Goal: Task Accomplishment & Management: Manage account settings

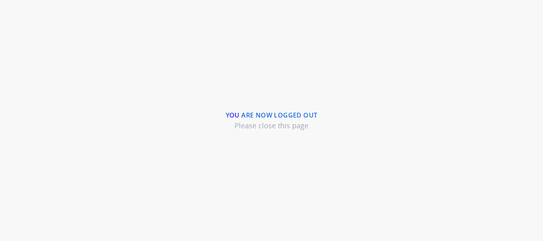
click at [358, 86] on div "You are now logged out Please close this page" at bounding box center [271, 120] width 543 height 241
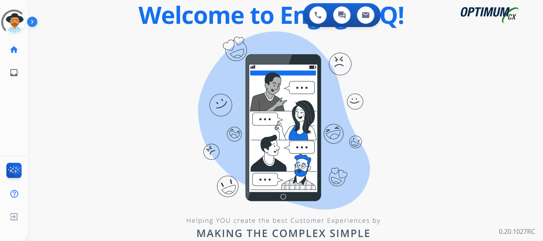
click at [34, 18] on img at bounding box center [34, 23] width 14 height 15
click at [31, 19] on img at bounding box center [34, 23] width 14 height 15
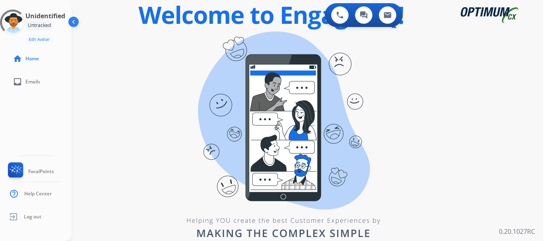
click at [136, 52] on div "swap_horiz Break voice bridge close_fullscreen Connect 3-Way Call merge_type Se…" at bounding box center [298, 48] width 452 height 38
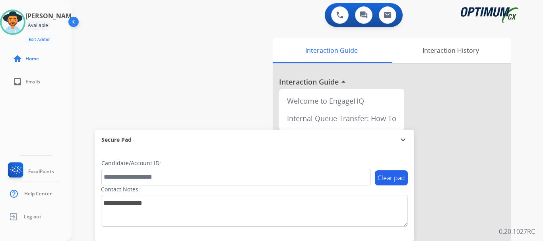
click at [160, 55] on div "swap_horiz Break voice bridge close_fullscreen Connect 3-Way Call merge_type Se…" at bounding box center [298, 194] width 452 height 331
click at [211, 56] on div "swap_horiz Break voice bridge close_fullscreen Connect 3-Way Call merge_type Se…" at bounding box center [298, 194] width 452 height 331
click at [346, 11] on button at bounding box center [339, 14] width 17 height 17
click at [340, 15] on img at bounding box center [339, 15] width 7 height 7
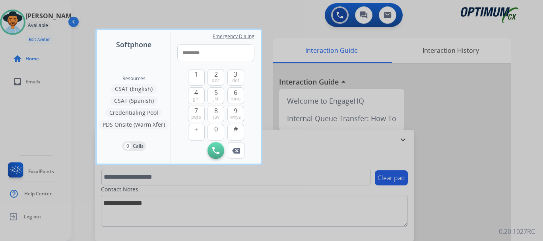
type input "**********"
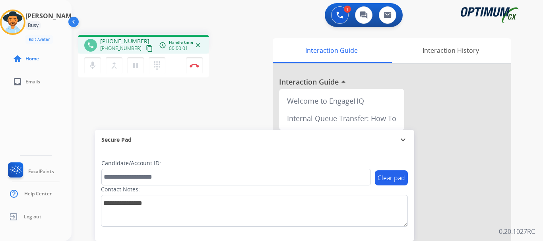
click at [194, 66] on img at bounding box center [195, 66] width 10 height 4
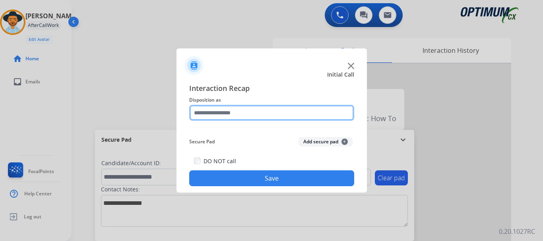
click at [253, 114] on input "text" at bounding box center [271, 113] width 165 height 16
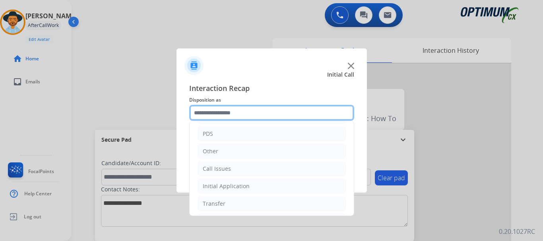
scroll to position [36, 0]
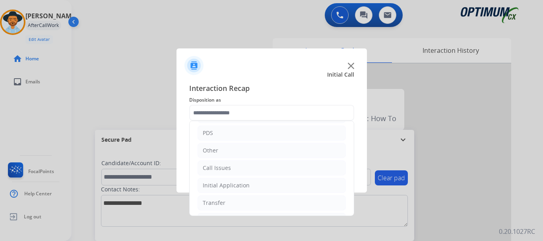
click at [239, 173] on li "Call Issues" at bounding box center [271, 168] width 148 height 15
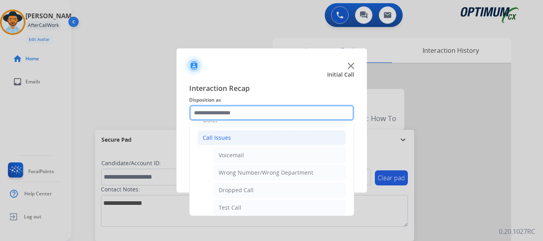
scroll to position [73, 0]
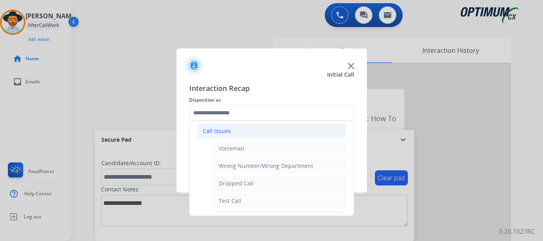
click at [237, 197] on div "Test Call" at bounding box center [230, 201] width 23 height 8
type input "*********"
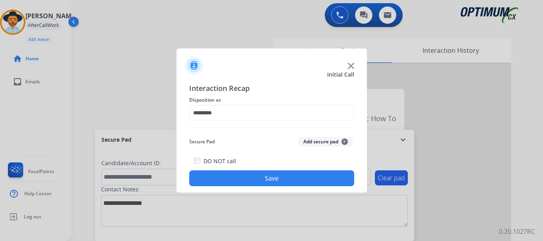
click at [248, 177] on button "Save" at bounding box center [271, 178] width 165 height 16
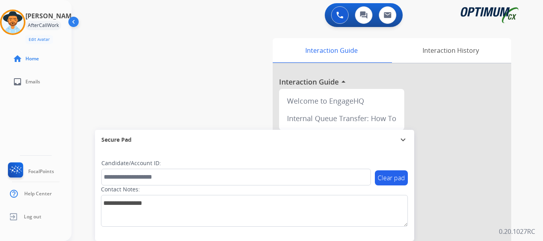
click at [242, 70] on div "swap_horiz Break voice bridge close_fullscreen Connect 3-Way Call merge_type Se…" at bounding box center [298, 194] width 452 height 331
click at [219, 38] on div "swap_horiz Break voice bridge close_fullscreen Connect 3-Way Call merge_type Se…" at bounding box center [298, 194] width 452 height 331
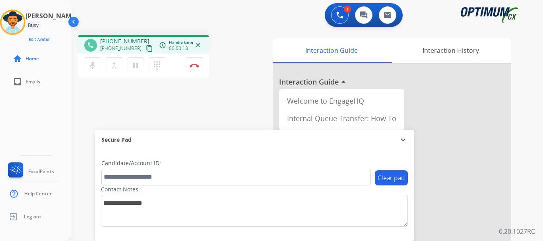
click at [266, 25] on div "1 Voice Interactions 0 Chat Interactions 0 Email Interactions" at bounding box center [302, 15] width 443 height 25
drag, startPoint x: 107, startPoint y: 40, endPoint x: 139, endPoint y: 34, distance: 32.7
click at [139, 34] on div "phone [PHONE_NUMBER] [PHONE_NUMBER] content_copy access_time Call metrics Queue…" at bounding box center [298, 194] width 452 height 331
copy span "2025264100"
click at [157, 115] on div "phone [PHONE_NUMBER] [PHONE_NUMBER] content_copy access_time Call metrics Queue…" at bounding box center [298, 194] width 452 height 331
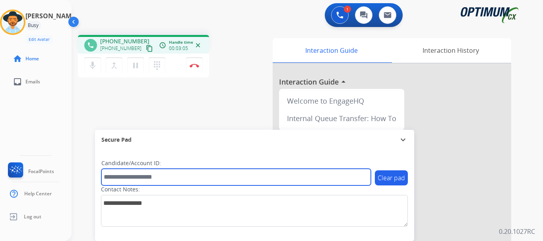
click at [156, 180] on input "text" at bounding box center [235, 177] width 269 height 17
paste input "*******"
type input "*******"
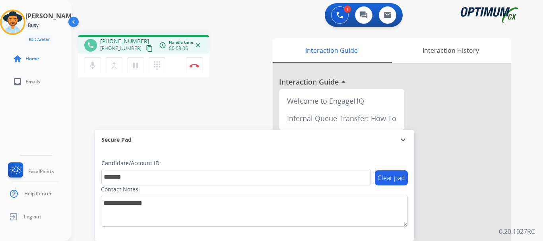
click at [173, 66] on div "mic Mute merge_type Bridge pause Hold dialpad Dialpad Disconnect" at bounding box center [143, 66] width 131 height 24
click at [173, 97] on div "phone [PHONE_NUMBER] [PHONE_NUMBER] content_copy access_time Call metrics Queue…" at bounding box center [298, 194] width 452 height 331
click at [178, 101] on div "phone [PHONE_NUMBER] [PHONE_NUMBER] content_copy access_time Call metrics Queue…" at bounding box center [298, 194] width 452 height 331
click at [192, 70] on button "Disconnect" at bounding box center [194, 65] width 17 height 17
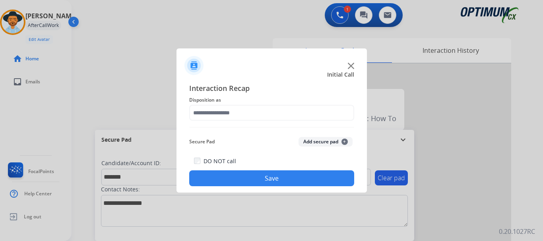
click at [316, 139] on button "Add secure pad +" at bounding box center [325, 142] width 54 height 10
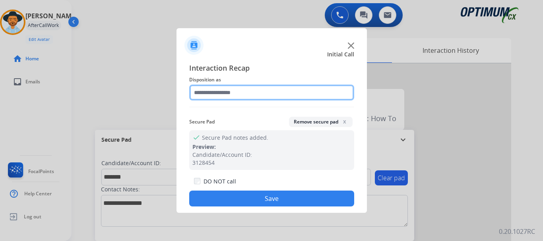
click at [271, 92] on input "text" at bounding box center [271, 93] width 165 height 16
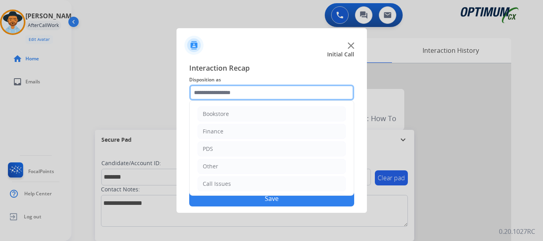
scroll to position [54, 0]
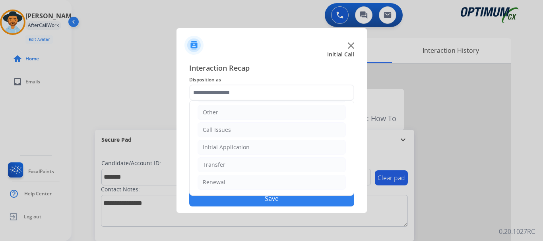
click at [261, 148] on li "Initial Application" at bounding box center [271, 147] width 148 height 15
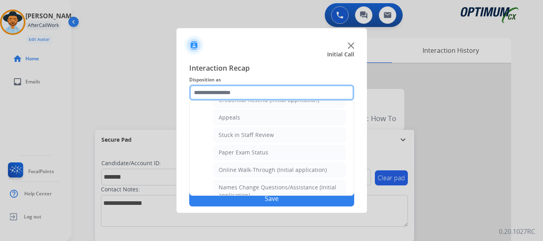
scroll to position [0, 0]
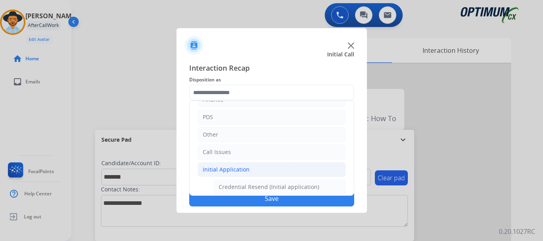
click at [267, 133] on li "Other" at bounding box center [271, 134] width 148 height 15
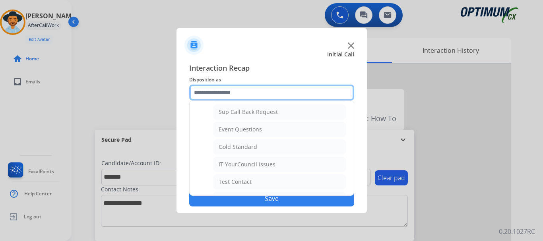
scroll to position [118, 0]
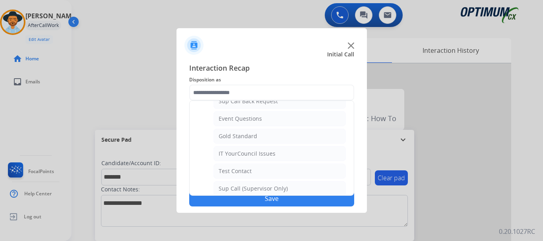
click at [271, 154] on div "IT YourCouncil Issues" at bounding box center [247, 154] width 57 height 8
type input "**********"
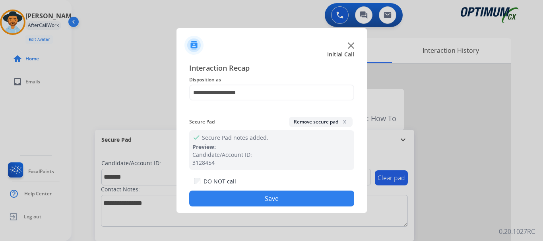
click at [258, 204] on button "Save" at bounding box center [271, 199] width 165 height 16
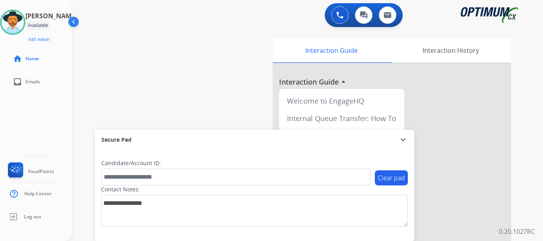
click at [110, 70] on div "swap_horiz Break voice bridge close_fullscreen Connect 3-Way Call merge_type Se…" at bounding box center [298, 194] width 452 height 331
click at [157, 97] on div "swap_horiz Break voice bridge close_fullscreen Connect 3-Way Call merge_type Se…" at bounding box center [298, 194] width 452 height 331
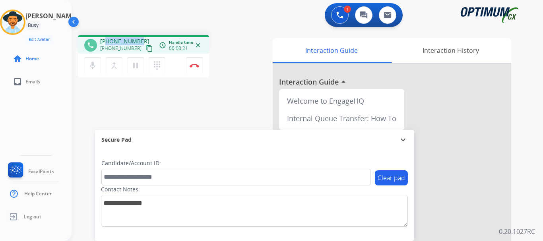
drag, startPoint x: 106, startPoint y: 38, endPoint x: 140, endPoint y: 39, distance: 33.8
click at [140, 39] on div "[PHONE_NUMBER] [PHONE_NUMBER] content_copy" at bounding box center [127, 45] width 54 height 16
copy span "8162236402"
click at [158, 87] on div "phone [PHONE_NUMBER] [PHONE_NUMBER] content_copy access_time Call metrics Queue…" at bounding box center [298, 194] width 452 height 331
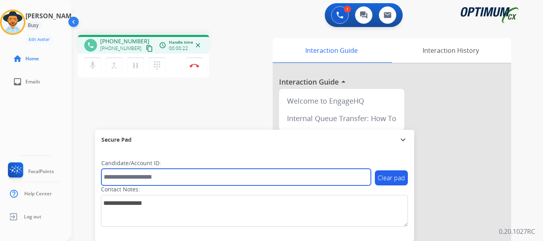
click at [158, 179] on input "text" at bounding box center [235, 177] width 269 height 17
type input "**********"
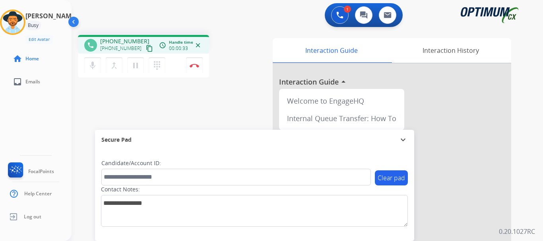
click at [188, 104] on div "phone [PHONE_NUMBER] [PHONE_NUMBER] content_copy access_time Call metrics Queue…" at bounding box center [298, 194] width 452 height 331
drag, startPoint x: 108, startPoint y: 41, endPoint x: 122, endPoint y: 41, distance: 13.9
click at [122, 41] on span "[PHONE_NUMBER]" at bounding box center [124, 41] width 49 height 8
click at [148, 24] on div "1 Voice Interactions 0 Chat Interactions 0 Email Interactions" at bounding box center [302, 15] width 443 height 25
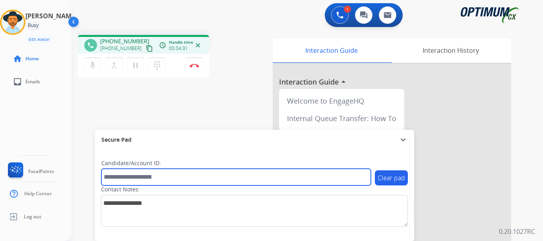
click at [150, 176] on input "text" at bounding box center [235, 177] width 269 height 17
paste input "*******"
type input "*******"
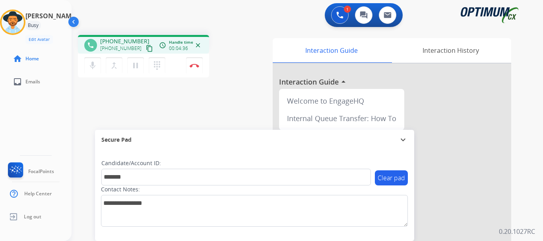
click at [192, 123] on div "phone [PHONE_NUMBER] [PHONE_NUMBER] content_copy access_time Call metrics Queue…" at bounding box center [298, 194] width 452 height 331
click at [197, 64] on img at bounding box center [195, 66] width 10 height 4
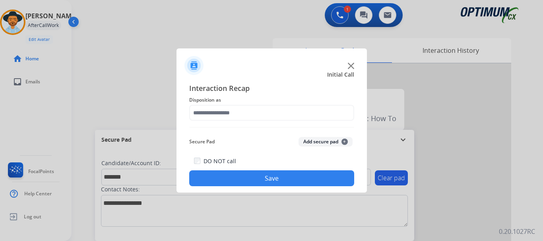
click at [312, 140] on button "Add secure pad +" at bounding box center [325, 142] width 54 height 10
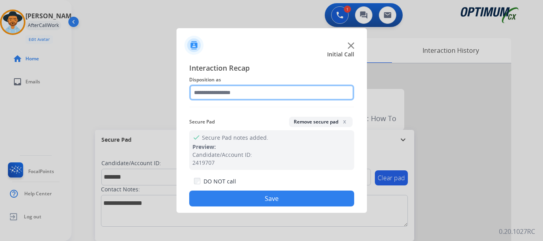
click at [270, 95] on input "text" at bounding box center [271, 93] width 165 height 16
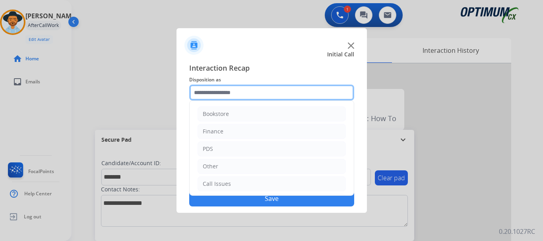
scroll to position [54, 0]
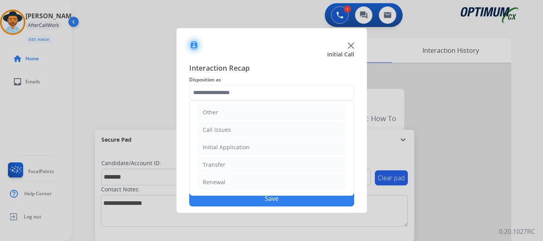
click at [267, 148] on li "Initial Application" at bounding box center [271, 147] width 148 height 15
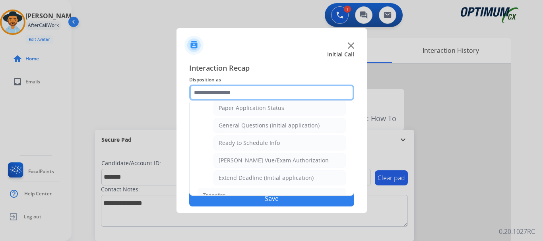
scroll to position [456, 0]
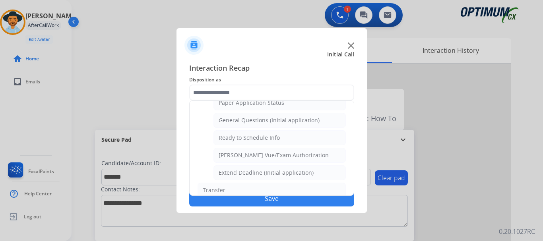
click at [300, 122] on div "General Questions (Initial application)" at bounding box center [269, 120] width 101 height 8
type input "**********"
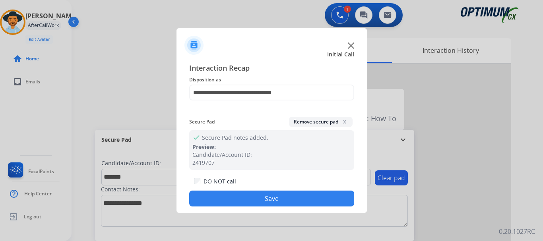
click at [277, 203] on button "Save" at bounding box center [271, 199] width 165 height 16
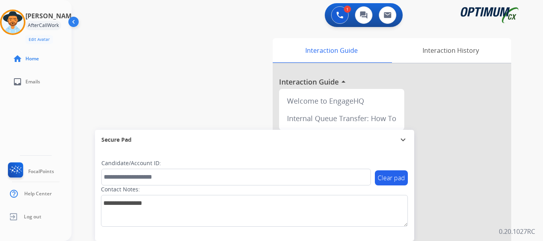
click at [180, 89] on div "swap_horiz Break voice bridge close_fullscreen Connect 3-Way Call merge_type Se…" at bounding box center [298, 194] width 452 height 331
click at [345, 14] on button at bounding box center [339, 14] width 17 height 17
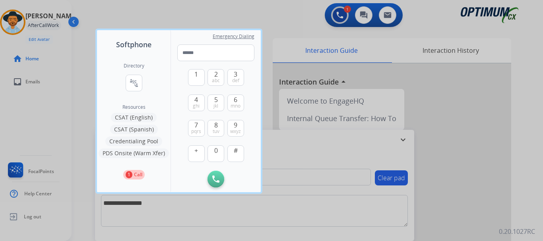
click at [219, 50] on input "tel" at bounding box center [215, 53] width 77 height 17
type input "*"
type input "**********"
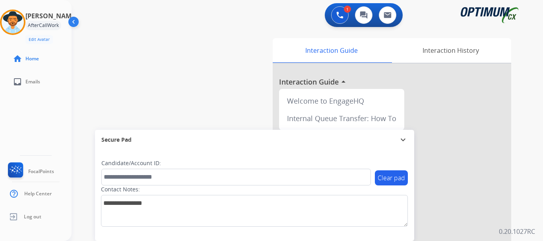
click at [10, 18] on img at bounding box center [13, 22] width 22 height 22
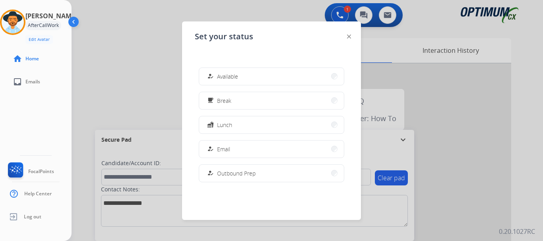
click at [214, 82] on button "how_to_reg Available" at bounding box center [271, 76] width 145 height 17
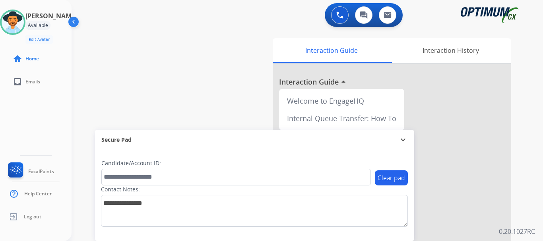
click at [345, 12] on button at bounding box center [339, 14] width 17 height 17
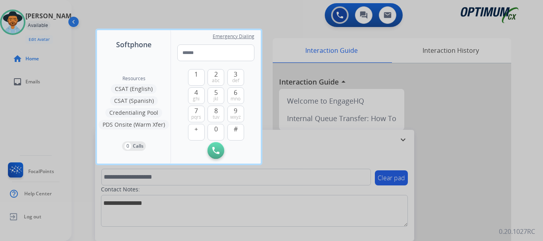
type input "**********"
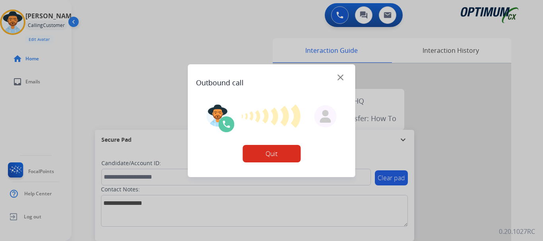
click at [455, 50] on div at bounding box center [271, 120] width 543 height 241
click at [436, 22] on div at bounding box center [271, 120] width 543 height 241
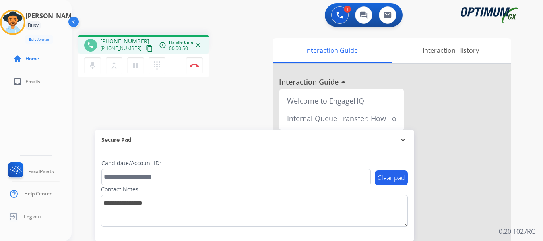
click at [192, 66] on img at bounding box center [195, 66] width 10 height 4
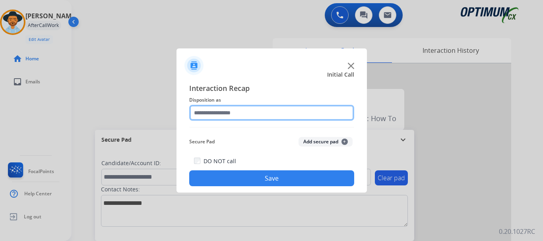
click at [288, 113] on input "text" at bounding box center [271, 113] width 165 height 16
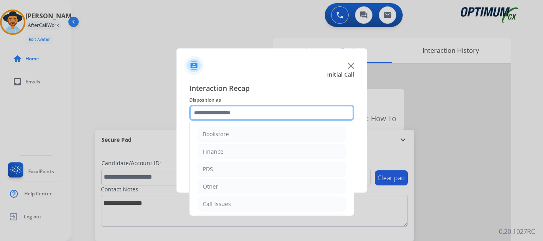
scroll to position [54, 0]
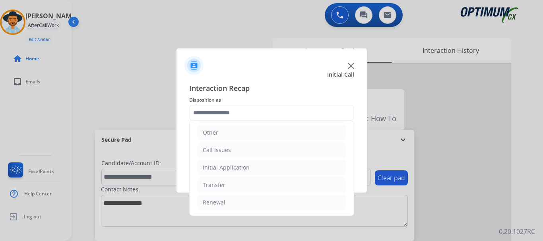
click at [277, 167] on li "Initial Application" at bounding box center [271, 167] width 148 height 15
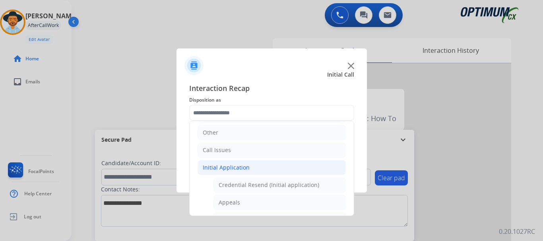
click at [271, 168] on li "Initial Application" at bounding box center [271, 167] width 148 height 15
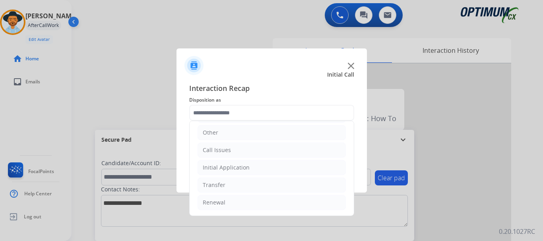
click at [277, 151] on li "Call Issues" at bounding box center [271, 150] width 148 height 15
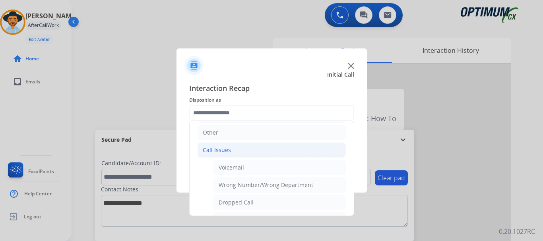
click at [271, 171] on li "Voicemail" at bounding box center [279, 167] width 132 height 15
type input "*********"
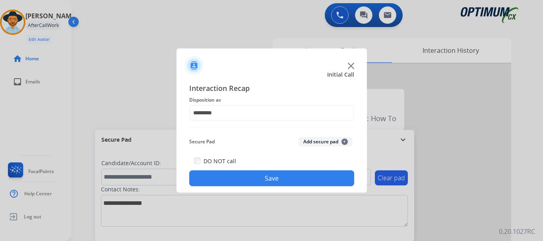
click at [256, 178] on button "Save" at bounding box center [271, 178] width 165 height 16
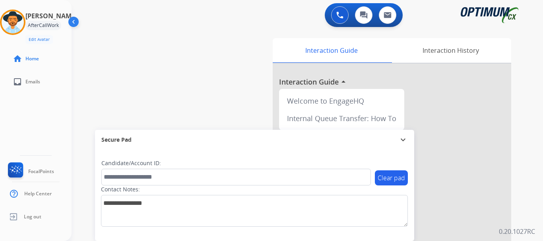
click at [165, 91] on div "swap_horiz Break voice bridge close_fullscreen Connect 3-Way Call merge_type Se…" at bounding box center [298, 194] width 452 height 331
click at [195, 71] on div "swap_horiz Break voice bridge close_fullscreen Connect 3-Way Call merge_type Se…" at bounding box center [298, 194] width 452 height 331
click at [234, 91] on div "swap_horiz Break voice bridge close_fullscreen Connect 3-Way Call merge_type Se…" at bounding box center [298, 194] width 452 height 331
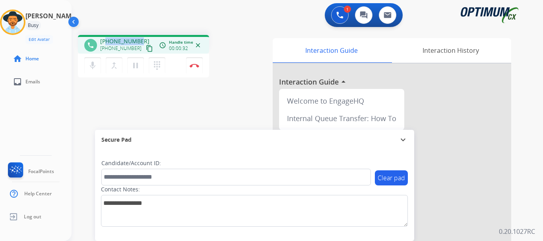
drag, startPoint x: 106, startPoint y: 41, endPoint x: 141, endPoint y: 41, distance: 34.2
click at [141, 41] on div "[PHONE_NUMBER] [PHONE_NUMBER] content_copy" at bounding box center [127, 45] width 54 height 16
copy span "6122299712"
click at [165, 25] on div "1 Voice Interactions 0 Chat Interactions 0 Email Interactions" at bounding box center [302, 15] width 443 height 25
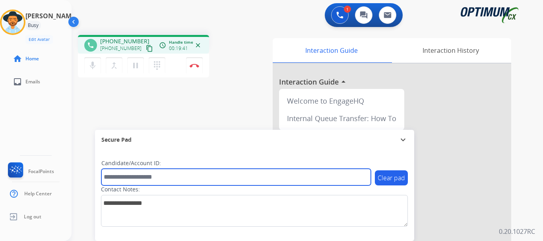
click at [139, 176] on input "text" at bounding box center [235, 177] width 269 height 17
paste input "*******"
type input "*******"
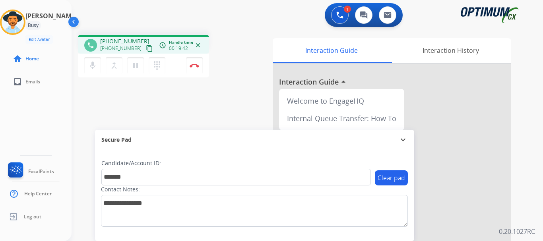
click at [148, 123] on div "phone [PHONE_NUMBER] [PHONE_NUMBER] content_copy access_time Call metrics Queue…" at bounding box center [298, 194] width 452 height 331
click at [195, 68] on button "Disconnect" at bounding box center [194, 65] width 17 height 17
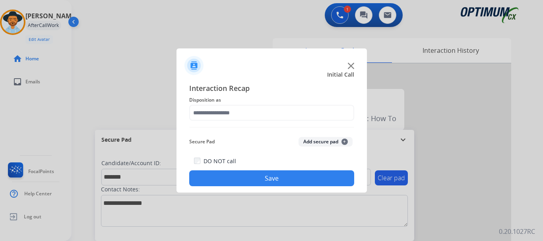
click at [323, 141] on button "Add secure pad +" at bounding box center [325, 142] width 54 height 10
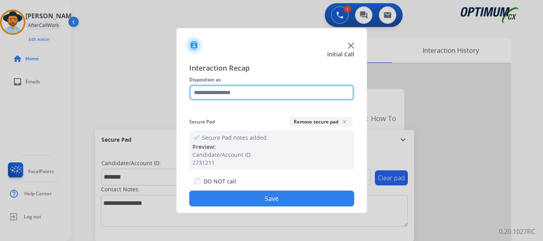
click at [254, 93] on input "text" at bounding box center [271, 93] width 165 height 16
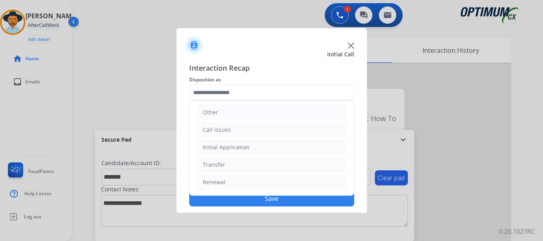
click at [279, 151] on li "Initial Application" at bounding box center [271, 147] width 148 height 15
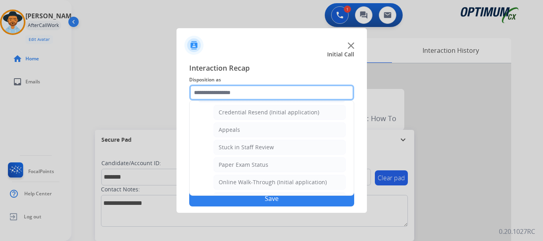
scroll to position [97, 0]
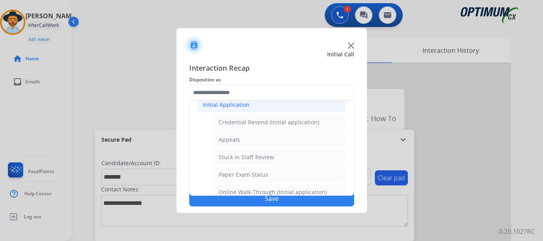
click at [294, 122] on div "Credential Resend (Initial application)" at bounding box center [269, 122] width 101 height 8
type input "**********"
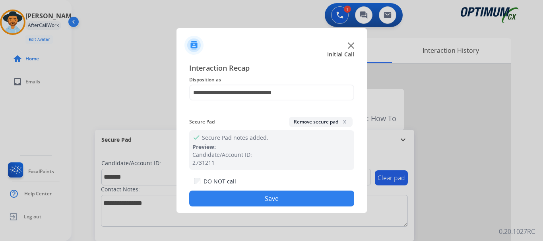
click at [273, 206] on button "Save" at bounding box center [271, 199] width 165 height 16
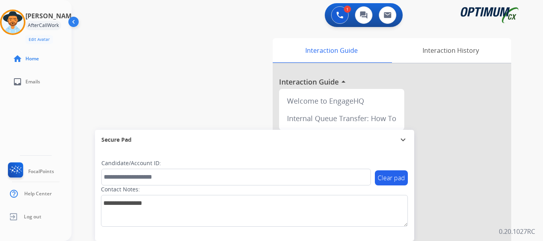
click at [207, 94] on div "swap_horiz Break voice bridge close_fullscreen Connect 3-Way Call merge_type Se…" at bounding box center [298, 194] width 452 height 331
click at [11, 12] on div at bounding box center [12, 22] width 25 height 25
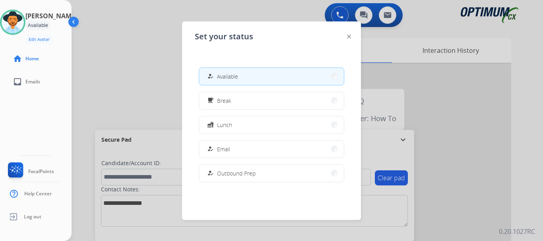
click at [264, 105] on button "free_breakfast Break" at bounding box center [271, 100] width 145 height 17
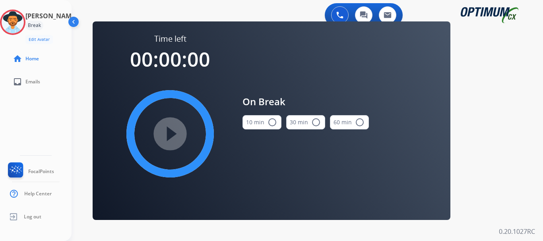
click at [277, 120] on button "10 min radio_button_unchecked" at bounding box center [261, 122] width 39 height 14
click at [165, 139] on mat-icon "play_circle_filled" at bounding box center [170, 134] width 10 height 10
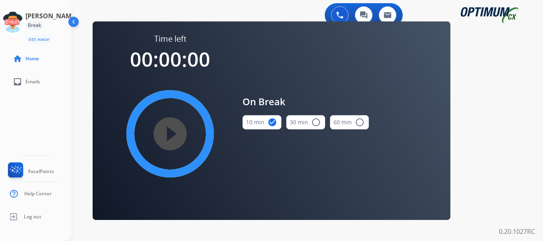
click at [20, 23] on icon at bounding box center [13, 23] width 26 height 26
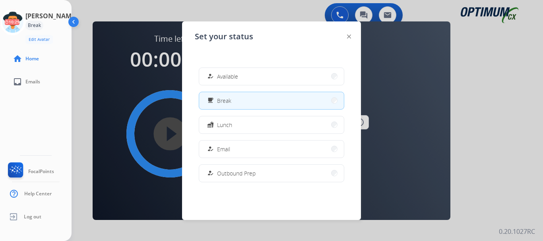
click at [231, 77] on span "Available" at bounding box center [227, 76] width 21 height 8
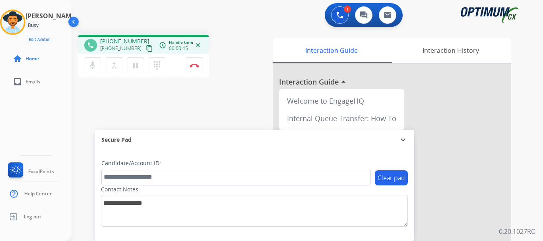
click at [126, 17] on div "1 Voice Interactions 0 Chat Interactions 0 Email Interactions" at bounding box center [302, 15] width 443 height 25
drag, startPoint x: 106, startPoint y: 38, endPoint x: 138, endPoint y: 39, distance: 31.4
click at [138, 39] on span "[PHONE_NUMBER]" at bounding box center [124, 41] width 49 height 8
copy span "3158828145"
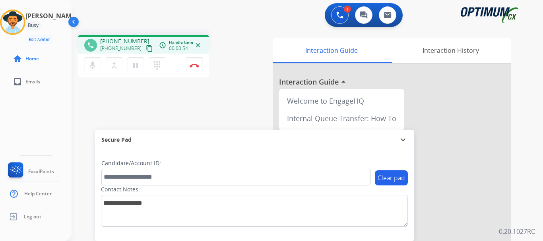
click at [243, 21] on div "1 Voice Interactions 0 Chat Interactions 0 Email Interactions" at bounding box center [302, 15] width 443 height 25
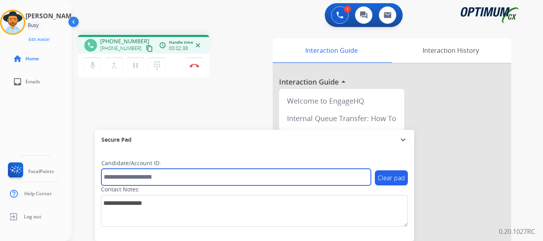
click at [171, 173] on input "text" at bounding box center [235, 177] width 269 height 17
paste input "*******"
type input "*******"
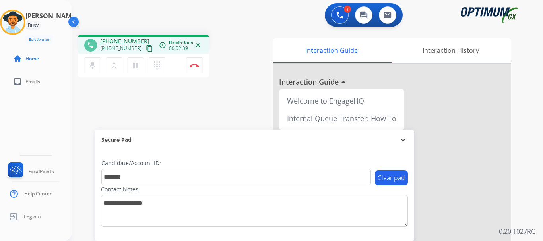
click at [165, 121] on div "phone [PHONE_NUMBER] [PHONE_NUMBER] content_copy access_time Call metrics Queue…" at bounding box center [298, 194] width 452 height 331
click at [196, 101] on div "phone [PHONE_NUMBER] [PHONE_NUMBER] content_copy access_time Call metrics Queue…" at bounding box center [298, 194] width 452 height 331
click at [250, 21] on div "1 Voice Interactions 0 Chat Interactions 0 Email Interactions" at bounding box center [302, 15] width 443 height 25
click at [194, 63] on button "Disconnect" at bounding box center [194, 65] width 17 height 17
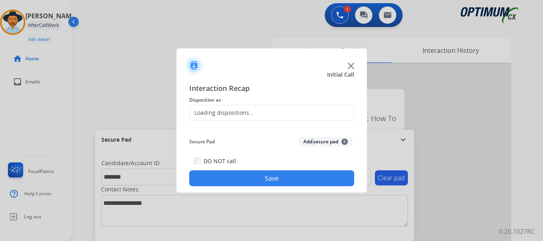
click at [312, 135] on div "Secure Pad Add secure pad +" at bounding box center [271, 142] width 165 height 16
click at [306, 141] on button "Add secure pad +" at bounding box center [325, 142] width 54 height 10
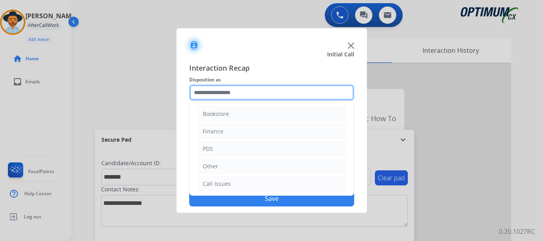
click at [245, 91] on input "text" at bounding box center [271, 93] width 165 height 16
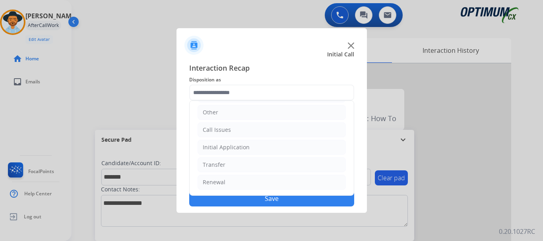
click at [267, 148] on li "Initial Application" at bounding box center [271, 147] width 148 height 15
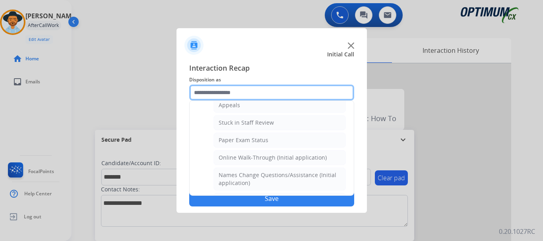
scroll to position [112, 0]
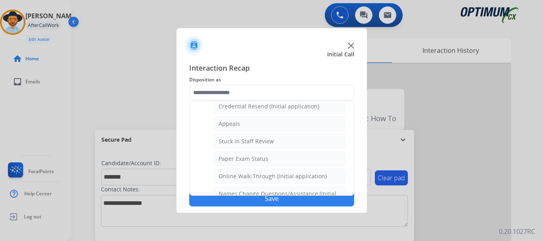
click at [294, 107] on div "Credential Resend (Initial application)" at bounding box center [269, 107] width 101 height 8
type input "**********"
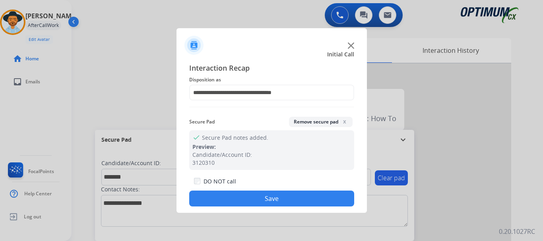
click at [277, 195] on button "Save" at bounding box center [271, 199] width 165 height 16
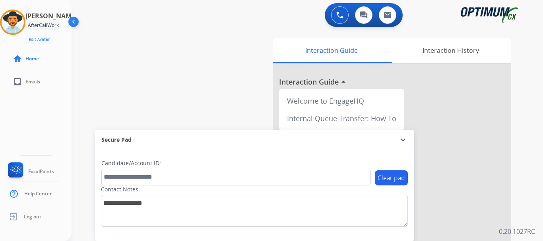
click at [172, 68] on div "swap_horiz Break voice bridge close_fullscreen Connect 3-Way Call merge_type Se…" at bounding box center [298, 194] width 452 height 331
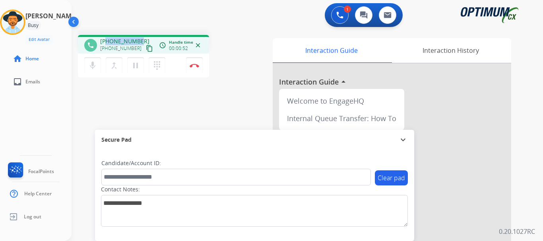
drag, startPoint x: 107, startPoint y: 39, endPoint x: 140, endPoint y: 39, distance: 33.0
click at [140, 39] on div "[PHONE_NUMBER] [PHONE_NUMBER] content_copy" at bounding box center [127, 45] width 54 height 16
copy span "9542883038"
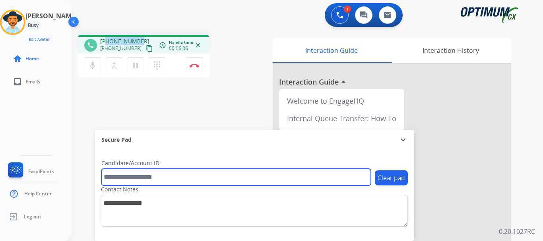
click at [168, 180] on input "text" at bounding box center [235, 177] width 269 height 17
paste input "*******"
type input "*******"
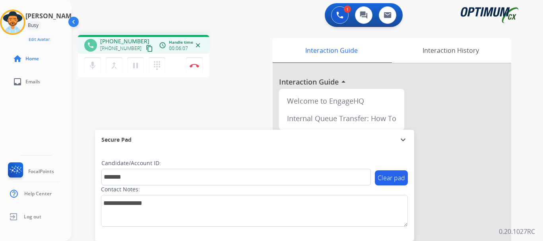
click at [212, 86] on div "phone [PHONE_NUMBER] [PHONE_NUMBER] content_copy access_time Call metrics Queue…" at bounding box center [298, 194] width 452 height 331
click at [195, 67] on button "Disconnect" at bounding box center [194, 65] width 17 height 17
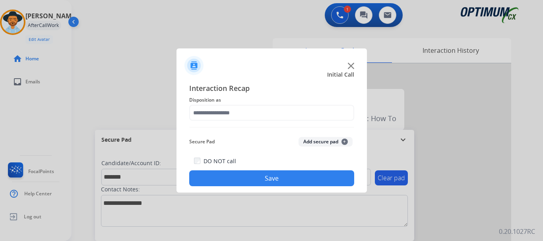
click at [309, 141] on button "Add secure pad +" at bounding box center [325, 142] width 54 height 10
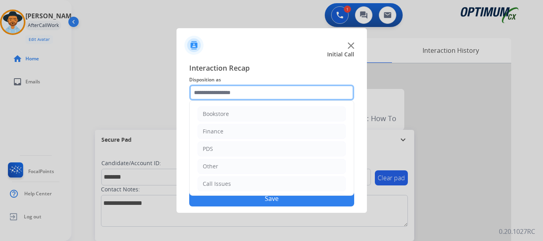
click at [243, 84] on div "Interaction Recap Disposition as Bookstore Finance PDS Other Call Issues Initia…" at bounding box center [271, 134] width 165 height 144
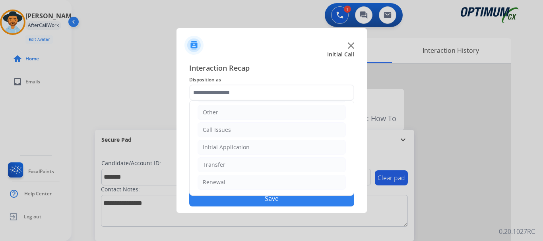
click at [266, 150] on li "Initial Application" at bounding box center [271, 147] width 148 height 15
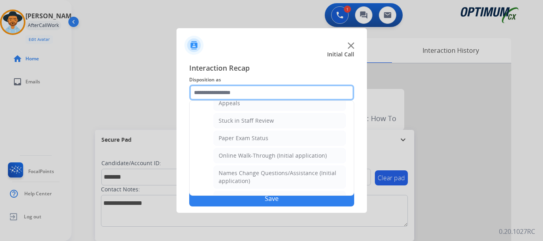
scroll to position [0, 0]
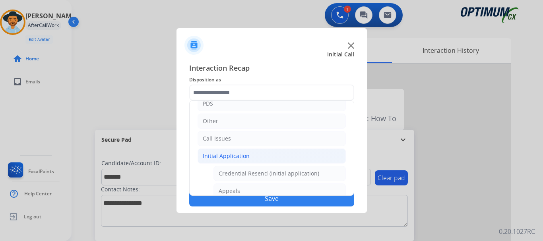
click at [263, 154] on li "Initial Application" at bounding box center [271, 156] width 148 height 15
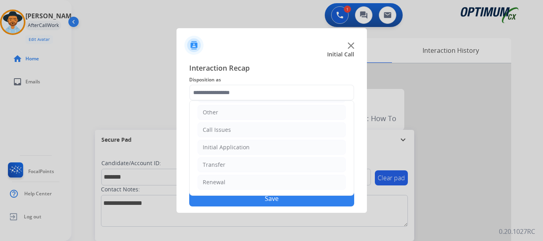
click at [263, 182] on li "Renewal" at bounding box center [271, 182] width 148 height 15
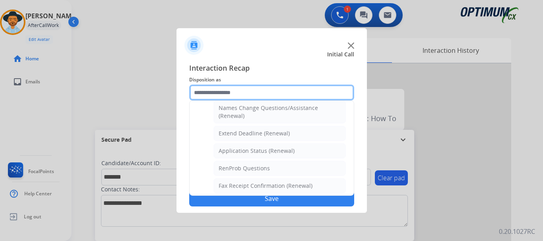
scroll to position [145, 0]
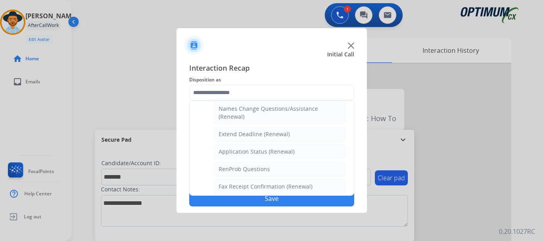
click at [311, 152] on li "Application Status (Renewal)" at bounding box center [279, 151] width 132 height 15
type input "**********"
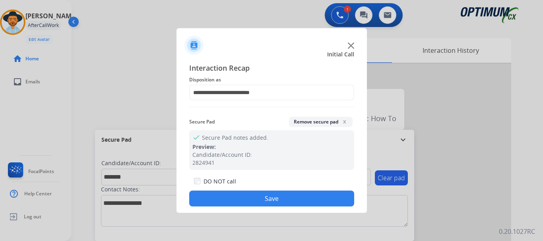
click at [286, 199] on button "Save" at bounding box center [271, 199] width 165 height 16
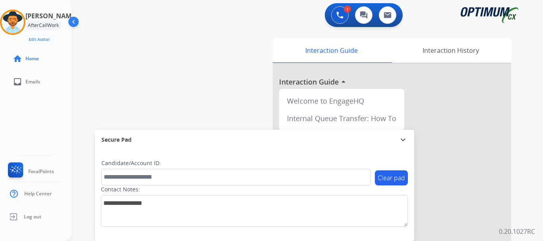
click at [236, 92] on div "swap_horiz Break voice bridge close_fullscreen Connect 3-Way Call merge_type Se…" at bounding box center [298, 194] width 452 height 331
click at [197, 78] on div "swap_horiz Break voice bridge close_fullscreen Connect 3-Way Call merge_type Se…" at bounding box center [298, 194] width 452 height 331
click at [177, 99] on div "swap_horiz Break voice bridge close_fullscreen Connect 3-Way Call merge_type Se…" at bounding box center [298, 194] width 452 height 331
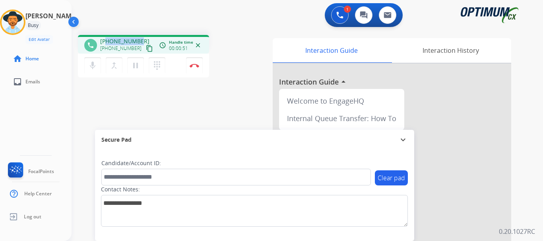
drag, startPoint x: 107, startPoint y: 40, endPoint x: 138, endPoint y: 40, distance: 30.6
click at [138, 40] on span "[PHONE_NUMBER]" at bounding box center [124, 41] width 49 height 8
copy span "2018773272"
click at [148, 25] on div "1 Voice Interactions 0 Chat Interactions 0 Email Interactions" at bounding box center [302, 15] width 443 height 25
click at [193, 69] on button "Disconnect" at bounding box center [194, 65] width 17 height 17
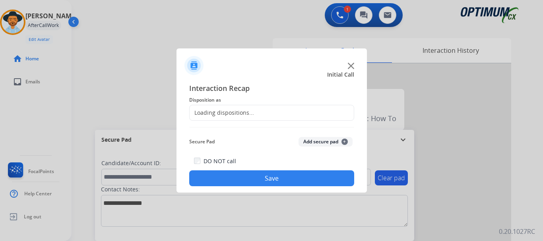
click at [308, 140] on button "Add secure pad +" at bounding box center [325, 142] width 54 height 10
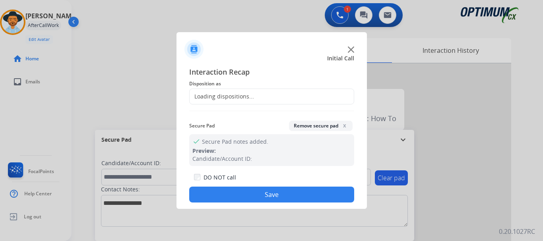
click at [261, 95] on div "Loading dispositions..." at bounding box center [271, 97] width 165 height 16
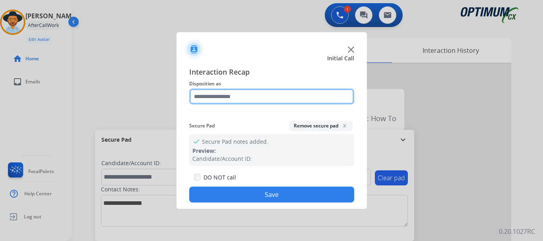
click at [265, 94] on input "text" at bounding box center [271, 97] width 165 height 16
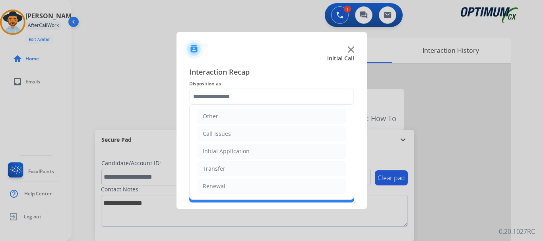
click at [247, 190] on li "Renewal" at bounding box center [271, 186] width 148 height 15
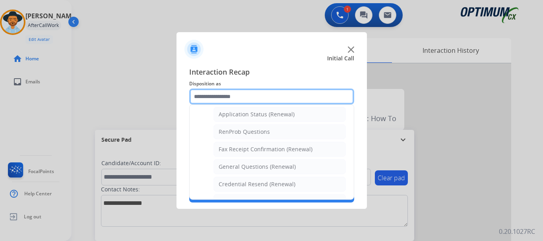
scroll to position [191, 0]
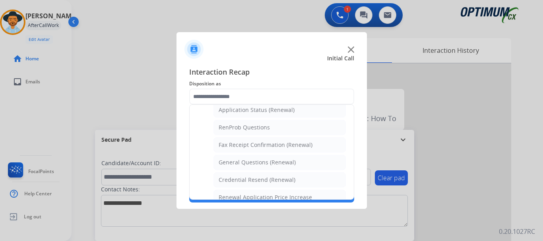
click at [301, 114] on li "Application Status (Renewal)" at bounding box center [279, 110] width 132 height 15
type input "**********"
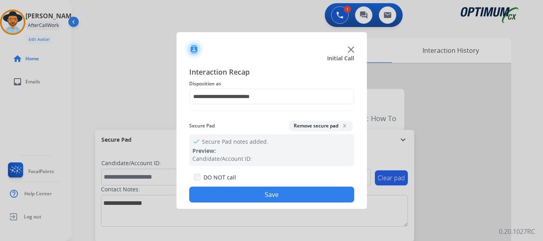
click at [273, 192] on button "Save" at bounding box center [271, 195] width 165 height 16
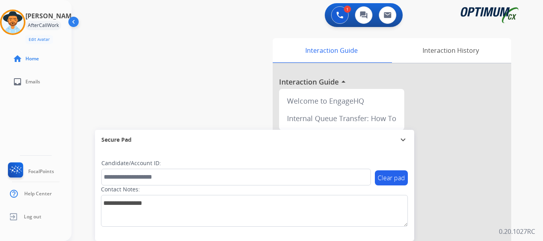
click at [204, 77] on div "swap_horiz Break voice bridge close_fullscreen Connect 3-Way Call merge_type Se…" at bounding box center [298, 194] width 452 height 331
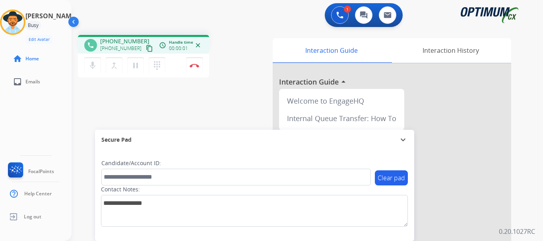
click at [122, 96] on div "phone [PHONE_NUMBER] [PHONE_NUMBER] content_copy access_time Call metrics Queue…" at bounding box center [298, 194] width 452 height 331
drag, startPoint x: 106, startPoint y: 40, endPoint x: 139, endPoint y: 37, distance: 32.7
click at [139, 37] on div "[PHONE_NUMBER] [PHONE_NUMBER] content_copy" at bounding box center [127, 45] width 54 height 16
copy span "3027401277"
click at [171, 87] on div "phone [PHONE_NUMBER] [PHONE_NUMBER] content_copy access_time Call metrics Queue…" at bounding box center [298, 194] width 452 height 331
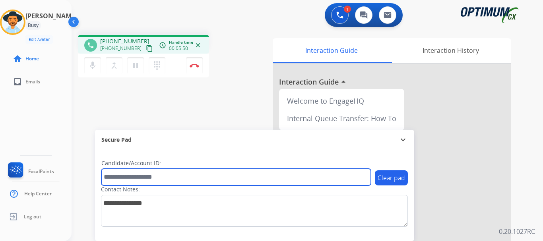
click at [133, 177] on input "text" at bounding box center [235, 177] width 269 height 17
paste input "*********"
type input "*********"
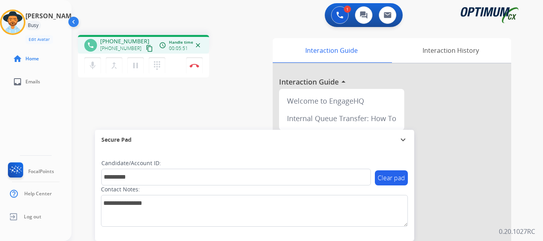
click at [201, 89] on div "phone [PHONE_NUMBER] [PHONE_NUMBER] content_copy access_time Call metrics Queue…" at bounding box center [298, 194] width 452 height 331
click at [194, 64] on img at bounding box center [195, 66] width 10 height 4
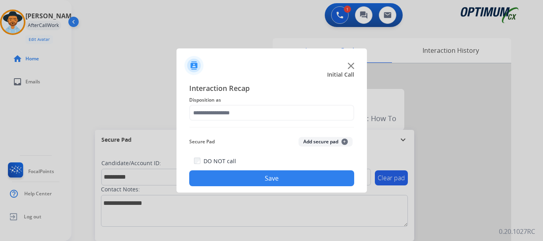
click at [319, 143] on button "Add secure pad +" at bounding box center [325, 142] width 54 height 10
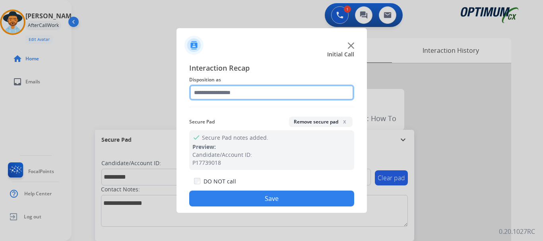
click at [240, 90] on input "text" at bounding box center [271, 93] width 165 height 16
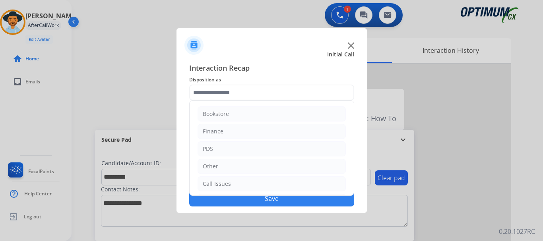
click at [259, 147] on li "PDS" at bounding box center [271, 148] width 148 height 15
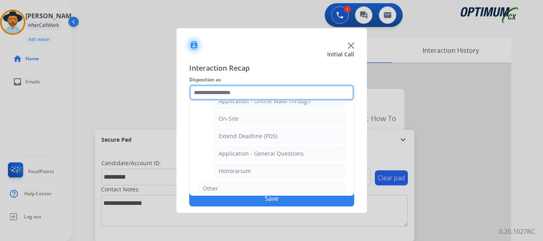
scroll to position [205, 0]
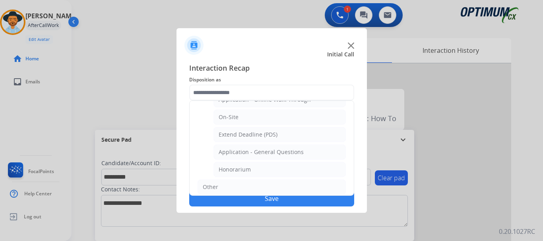
click at [305, 152] on li "Application - General Questions" at bounding box center [279, 152] width 132 height 15
type input "**********"
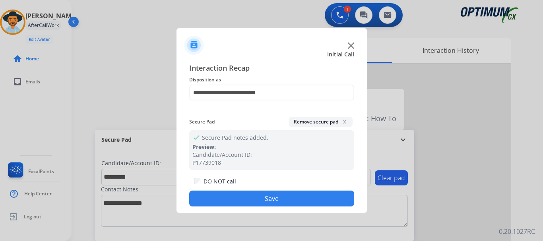
click at [288, 200] on button "Save" at bounding box center [271, 199] width 165 height 16
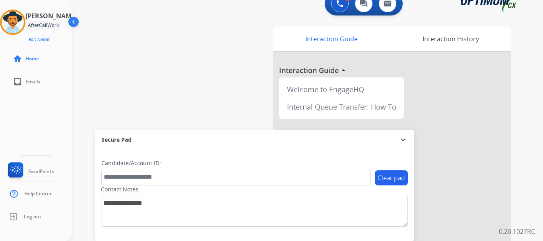
scroll to position [14, 0]
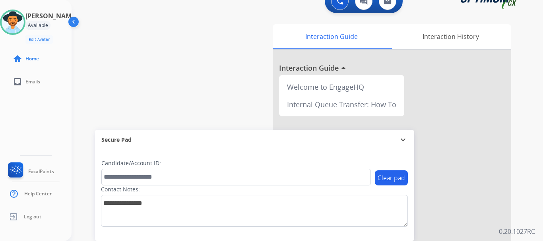
click at [188, 87] on div "swap_horiz Break voice bridge close_fullscreen Connect 3-Way Call merge_type Se…" at bounding box center [298, 180] width 452 height 331
click at [167, 72] on div "swap_horiz Break voice bridge close_fullscreen Connect 3-Way Call merge_type Se…" at bounding box center [298, 180] width 452 height 331
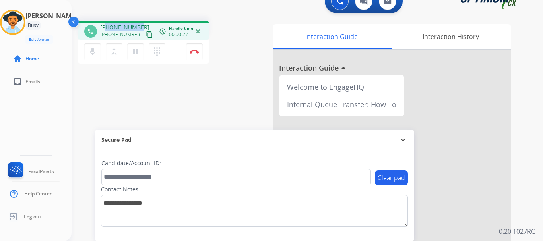
drag, startPoint x: 105, startPoint y: 29, endPoint x: 137, endPoint y: 25, distance: 31.6
click at [138, 25] on span "[PHONE_NUMBER]" at bounding box center [124, 27] width 49 height 8
copy span "9414147130"
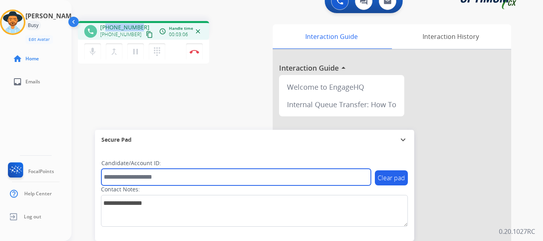
click at [179, 180] on input "text" at bounding box center [235, 177] width 269 height 17
paste input "*******"
type input "*******"
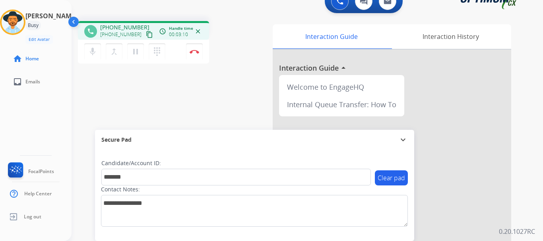
click at [194, 81] on div "phone [PHONE_NUMBER] [PHONE_NUMBER] content_copy access_time Call metrics Queue…" at bounding box center [298, 180] width 452 height 331
click at [193, 52] on img at bounding box center [195, 52] width 10 height 4
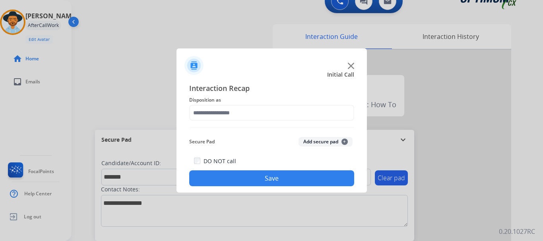
click at [325, 143] on button "Add secure pad +" at bounding box center [325, 142] width 54 height 10
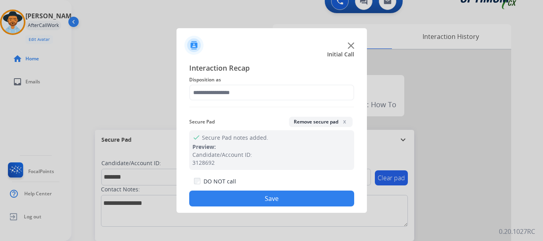
click at [260, 77] on span "Disposition as" at bounding box center [271, 80] width 165 height 10
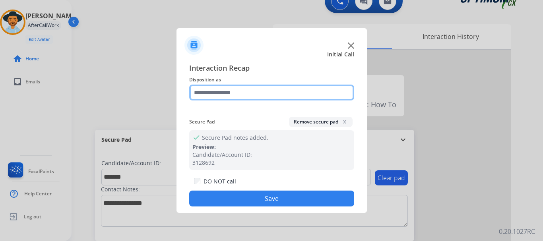
click at [259, 91] on input "text" at bounding box center [271, 93] width 165 height 16
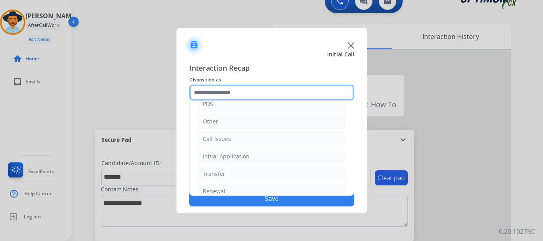
scroll to position [54, 0]
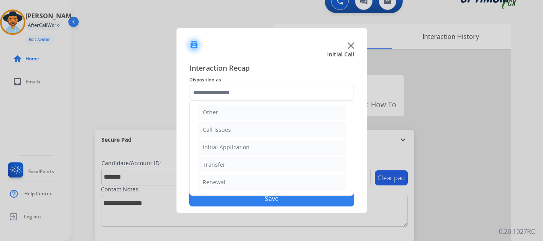
click at [256, 129] on li "Call Issues" at bounding box center [271, 129] width 148 height 15
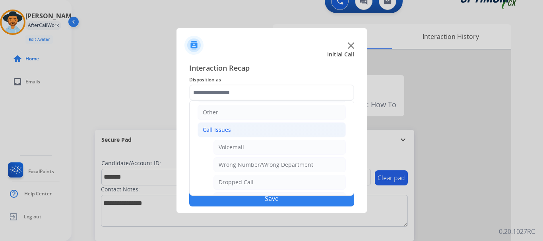
click at [251, 115] on li "Other" at bounding box center [271, 112] width 148 height 15
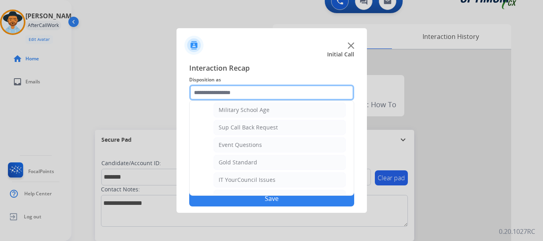
scroll to position [106, 0]
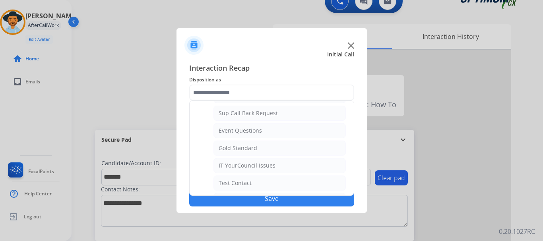
click at [263, 169] on div "IT YourCouncil Issues" at bounding box center [247, 166] width 57 height 8
type input "**********"
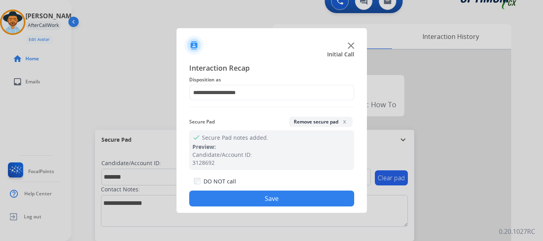
click at [260, 193] on button "Save" at bounding box center [271, 199] width 165 height 16
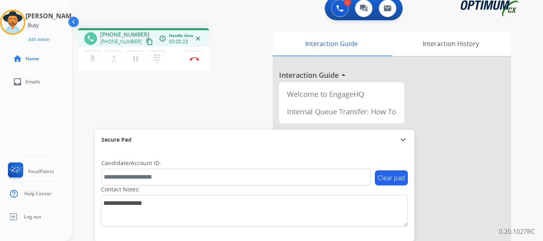
scroll to position [0, 0]
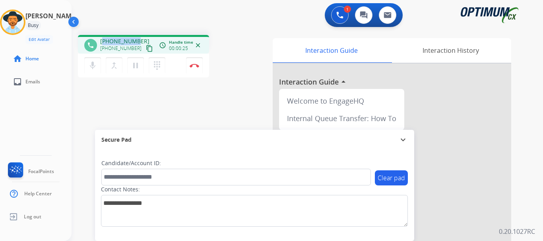
drag, startPoint x: 109, startPoint y: 41, endPoint x: 136, endPoint y: 38, distance: 27.6
click at [136, 38] on span "[PHONE_NUMBER]" at bounding box center [124, 41] width 49 height 8
drag, startPoint x: 140, startPoint y: 40, endPoint x: 106, endPoint y: 40, distance: 34.2
click at [106, 40] on div "[PHONE_NUMBER] [PHONE_NUMBER] content_copy" at bounding box center [127, 45] width 54 height 16
copy span "3137397342"
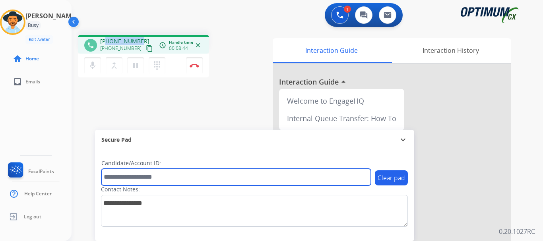
click at [153, 176] on input "text" at bounding box center [235, 177] width 269 height 17
paste input "*******"
type input "*******"
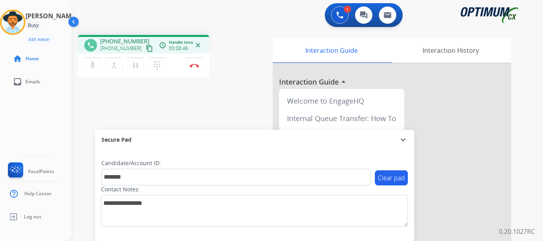
click at [171, 119] on div "phone [PHONE_NUMBER] [PHONE_NUMBER] content_copy access_time Call metrics Queue…" at bounding box center [298, 194] width 452 height 331
click at [194, 68] on button "Disconnect" at bounding box center [194, 65] width 17 height 17
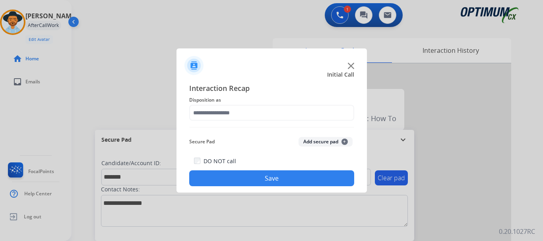
click at [310, 143] on button "Add secure pad +" at bounding box center [325, 142] width 54 height 10
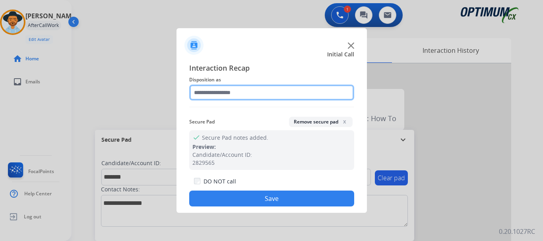
click at [244, 95] on input "text" at bounding box center [271, 93] width 165 height 16
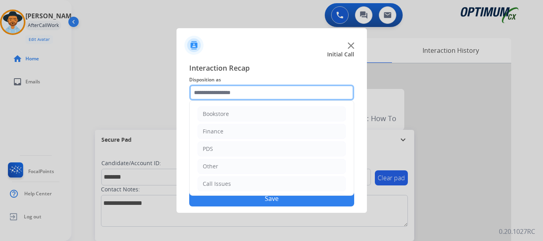
scroll to position [54, 0]
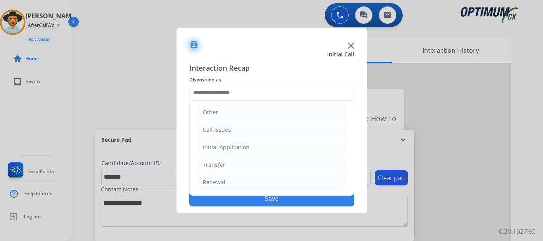
click at [252, 182] on li "Renewal" at bounding box center [271, 182] width 148 height 15
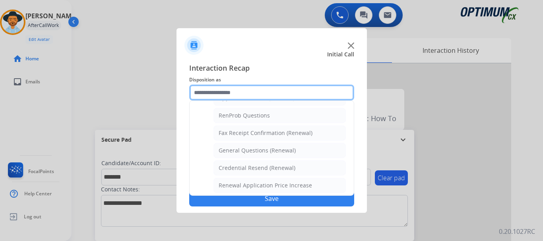
scroll to position [200, 0]
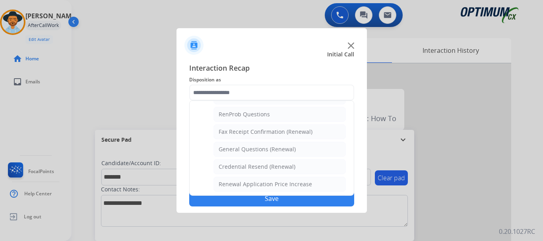
click at [288, 171] on li "Credential Resend (Renewal)" at bounding box center [279, 166] width 132 height 15
type input "**********"
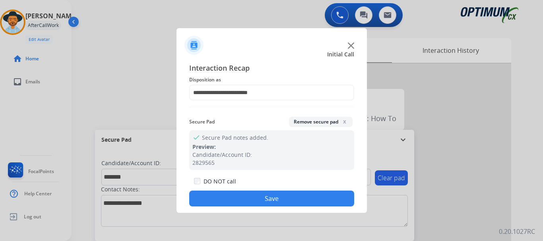
click at [287, 203] on button "Save" at bounding box center [271, 199] width 165 height 16
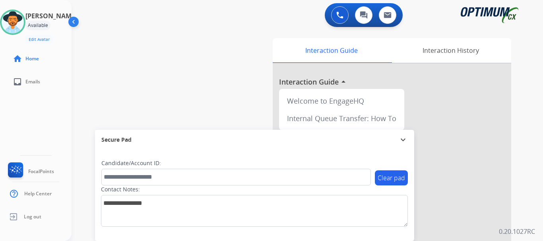
click at [20, 26] on img at bounding box center [13, 22] width 22 height 22
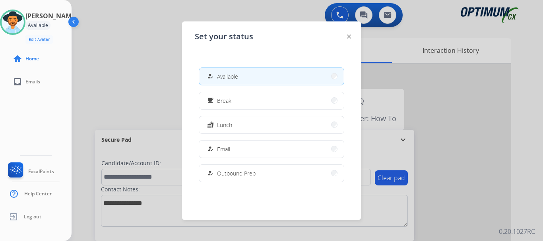
click at [261, 154] on button "how_to_reg Email" at bounding box center [271, 149] width 145 height 17
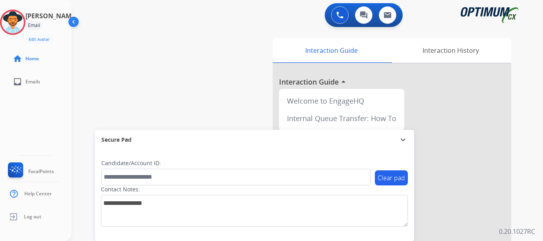
click at [147, 92] on div "swap_horiz Break voice bridge close_fullscreen Connect 3-Way Call merge_type Se…" at bounding box center [298, 194] width 452 height 331
click at [123, 43] on div "swap_horiz Break voice bridge close_fullscreen Connect 3-Way Call merge_type Se…" at bounding box center [298, 194] width 452 height 331
click at [15, 29] on img at bounding box center [13, 22] width 22 height 22
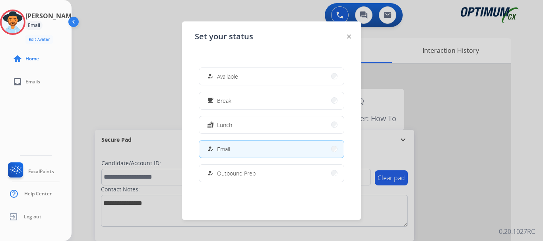
click at [246, 130] on button "fastfood Lunch" at bounding box center [271, 124] width 145 height 17
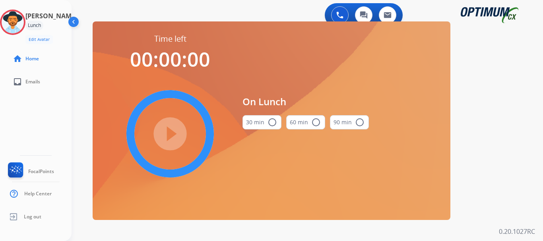
click at [265, 128] on button "30 min radio_button_unchecked" at bounding box center [261, 122] width 39 height 14
click at [172, 137] on mat-icon "play_circle_filled" at bounding box center [170, 134] width 10 height 10
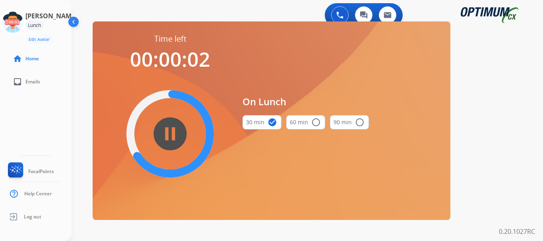
click at [26, 26] on icon at bounding box center [13, 23] width 26 height 26
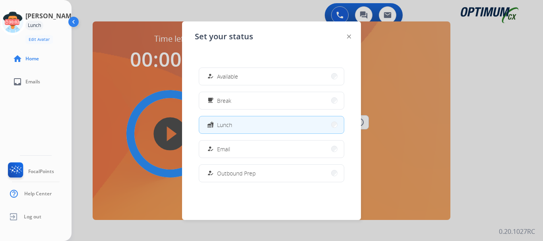
click at [272, 145] on button "how_to_reg Email" at bounding box center [271, 149] width 145 height 17
